Goal: Ask a question: Seek information or help from site administrators or community

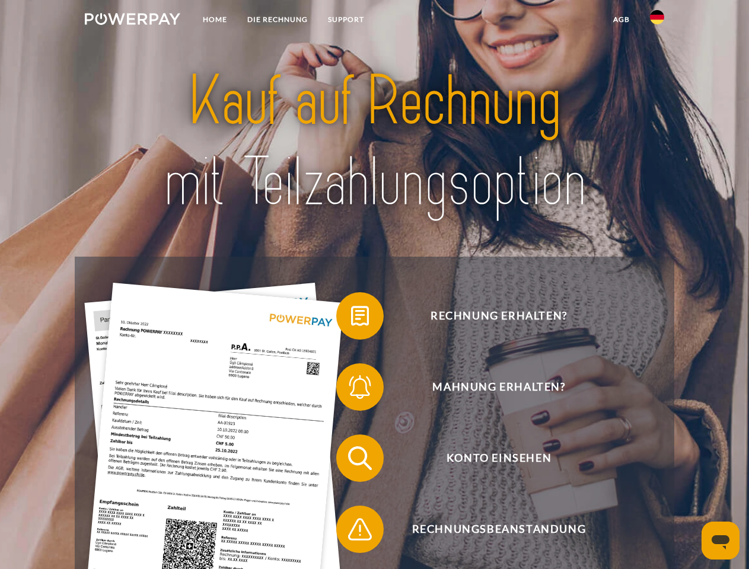
click at [132, 21] on img at bounding box center [132, 19] width 95 height 12
click at [657, 21] on img at bounding box center [657, 17] width 14 height 14
click at [621, 20] on link "agb" at bounding box center [621, 19] width 37 height 21
click at [351, 318] on span at bounding box center [341, 315] width 59 height 59
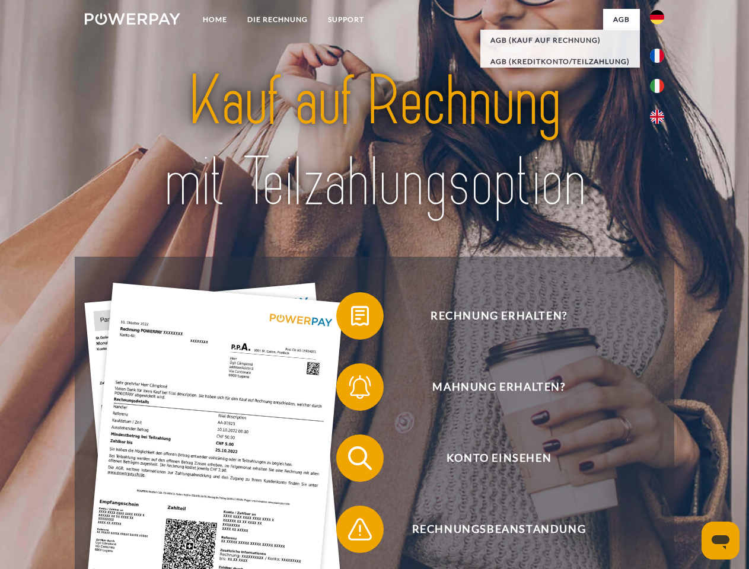
click at [351, 389] on span at bounding box center [341, 386] width 59 height 59
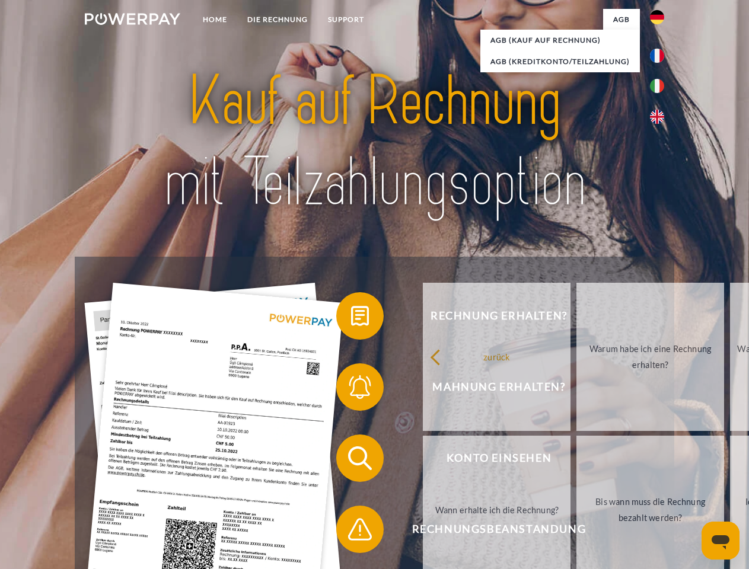
click at [576, 461] on link "Bis wann muss die Rechnung bezahlt werden?" at bounding box center [650, 510] width 148 height 148
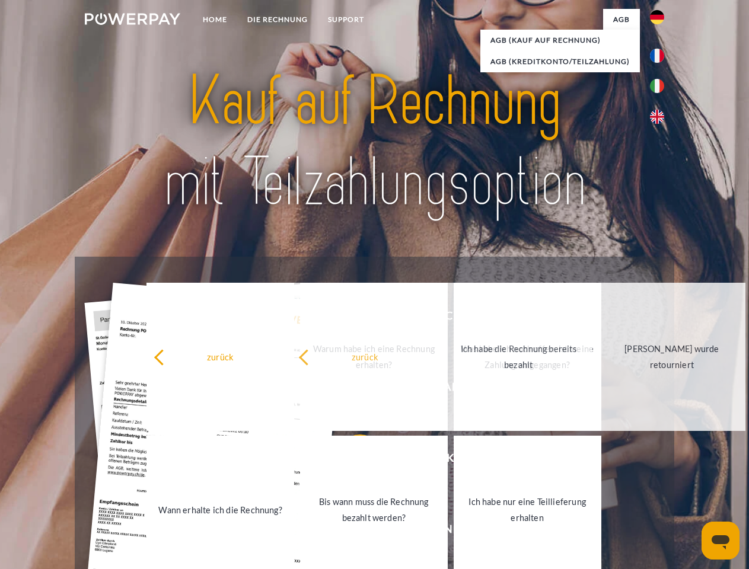
click at [453, 532] on link "Ich habe nur eine Teillieferung erhalten" at bounding box center [527, 510] width 148 height 148
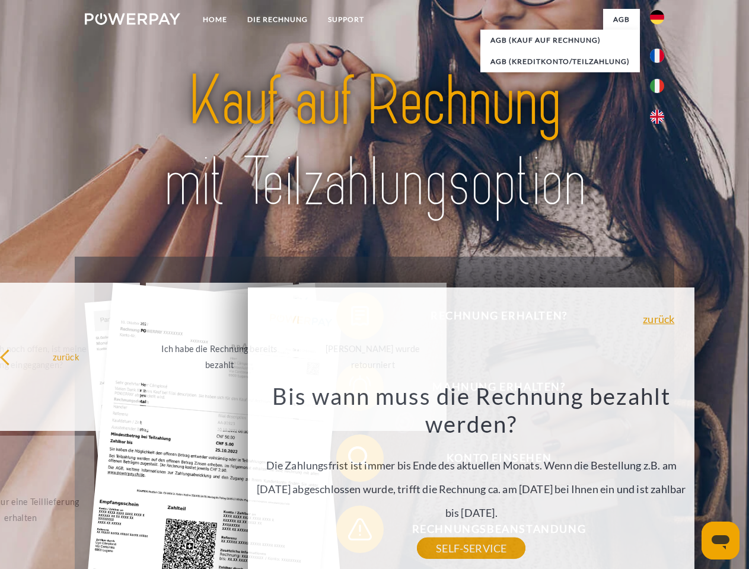
click at [720, 541] on icon "Messaging-Fenster öffnen" at bounding box center [720, 542] width 18 height 14
